Goal: Transaction & Acquisition: Purchase product/service

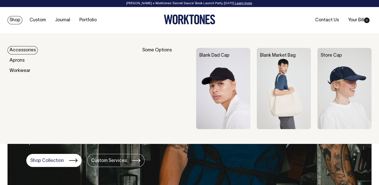
click at [19, 52] on link "Accessories" at bounding box center [23, 50] width 30 height 8
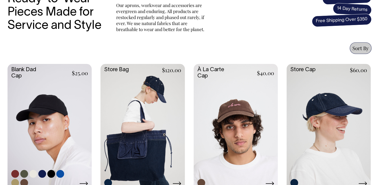
scroll to position [186, 0]
click at [25, 69] on link at bounding box center [50, 126] width 84 height 125
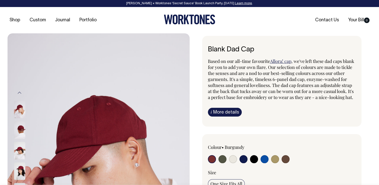
click at [222, 163] on input "radio" at bounding box center [223, 159] width 8 height 8
radio input "true"
select select "Olive"
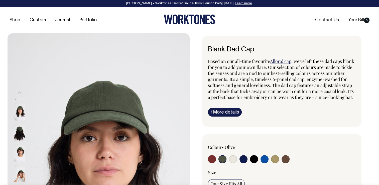
click at [20, 131] on img at bounding box center [19, 133] width 11 height 18
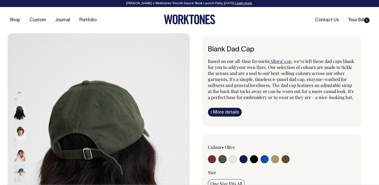
click at [21, 130] on img at bounding box center [19, 133] width 11 height 18
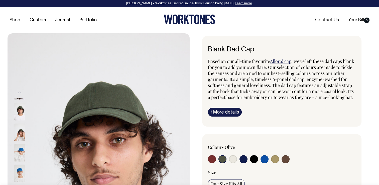
click at [21, 133] on img at bounding box center [19, 133] width 11 height 18
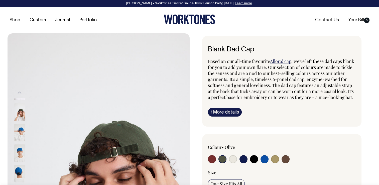
click at [21, 135] on img at bounding box center [19, 133] width 11 height 18
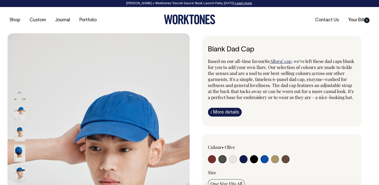
click at [20, 151] on img at bounding box center [19, 153] width 11 height 18
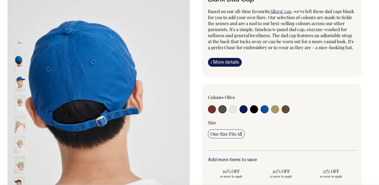
scroll to position [50, 0]
click at [277, 113] on input "radio" at bounding box center [275, 109] width 8 height 8
radio input "true"
select select "Washed Khaki"
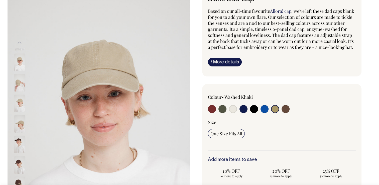
click at [287, 113] on input "radio" at bounding box center [286, 109] width 8 height 8
radio input "true"
select select "Espresso"
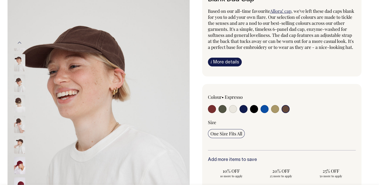
click at [278, 113] on input "radio" at bounding box center [275, 109] width 8 height 8
radio input "true"
select select "Washed Khaki"
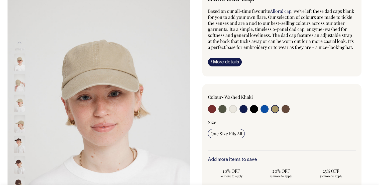
click at [252, 113] on input "radio" at bounding box center [254, 109] width 8 height 8
radio input "true"
select select "Black"
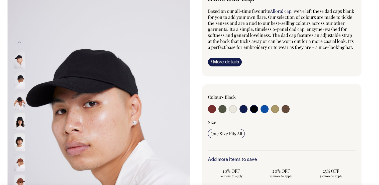
click at [267, 113] on input "radio" at bounding box center [265, 109] width 8 height 8
radio input "true"
select select "Worker Blue"
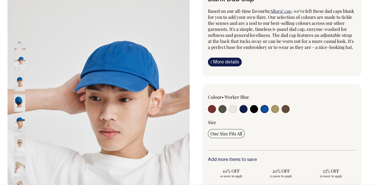
click at [242, 113] on input "radio" at bounding box center [244, 109] width 8 height 8
radio input "true"
select select "Dark Navy"
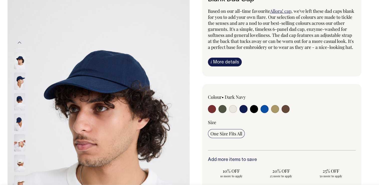
click at [232, 113] on input "radio" at bounding box center [233, 109] width 8 height 8
radio input "true"
select select "Natural"
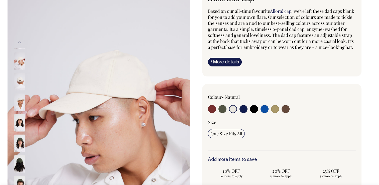
click at [223, 113] on input "radio" at bounding box center [223, 109] width 8 height 8
radio input "true"
select select "Olive"
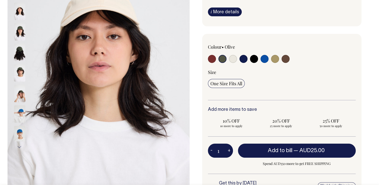
scroll to position [100, 0]
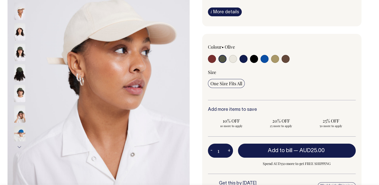
click at [23, 69] on img at bounding box center [19, 73] width 11 height 18
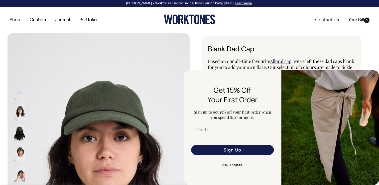
scroll to position [0, 0]
click at [234, 165] on button "No, Thanks" at bounding box center [232, 165] width 85 height 10
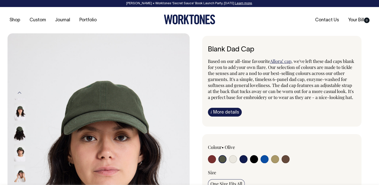
click at [224, 163] on input "radio" at bounding box center [223, 159] width 8 height 8
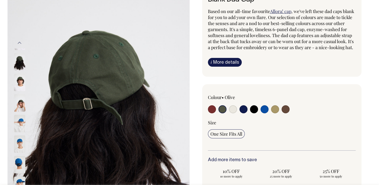
scroll to position [50, 0]
click at [18, 43] on button "Previous" at bounding box center [20, 42] width 8 height 11
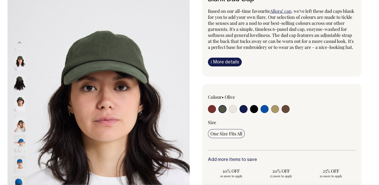
click at [20, 77] on img at bounding box center [19, 82] width 11 height 18
